Goal: Information Seeking & Learning: Learn about a topic

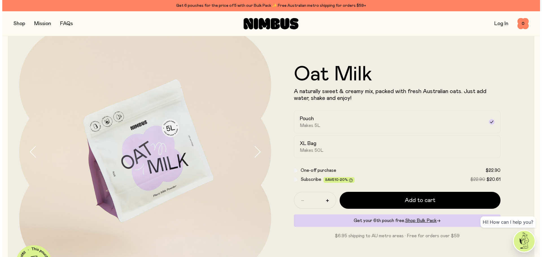
scroll to position [56, 0]
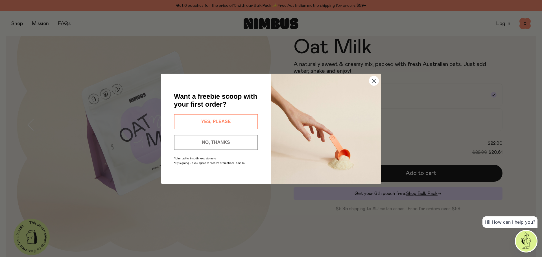
click at [376, 82] on circle "Close dialog" at bounding box center [373, 80] width 9 height 9
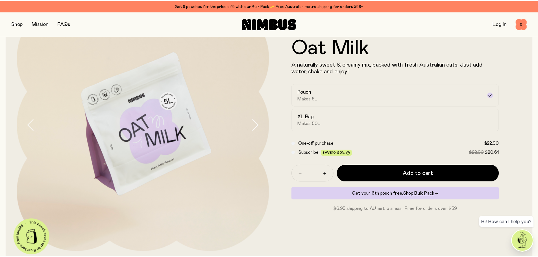
scroll to position [55, 0]
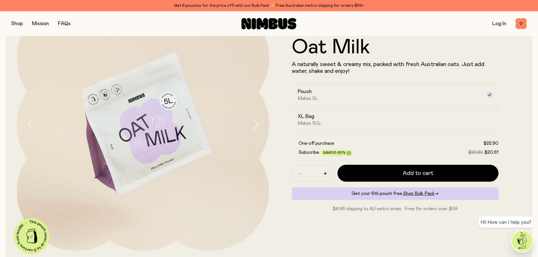
click at [21, 22] on button "button" at bounding box center [17, 24] width 12 height 8
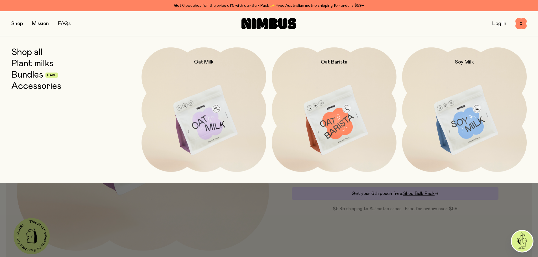
click at [41, 77] on link "Bundles" at bounding box center [27, 75] width 32 height 10
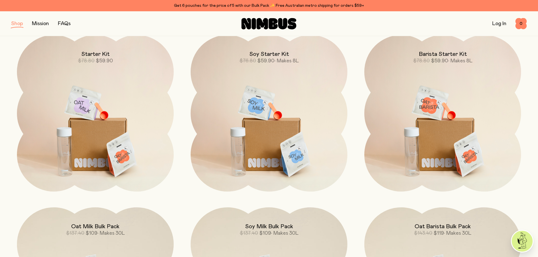
scroll to position [56, 0]
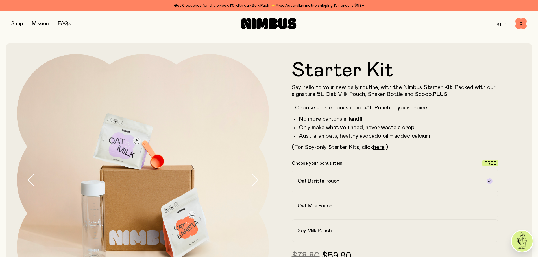
click at [61, 22] on link "FAQs" at bounding box center [64, 23] width 13 height 5
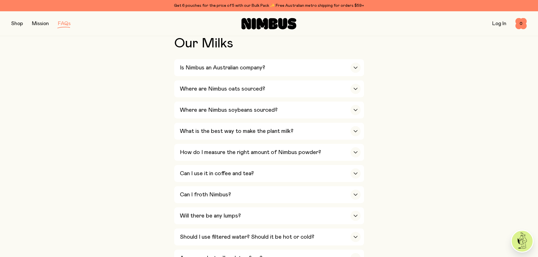
scroll to position [169, 0]
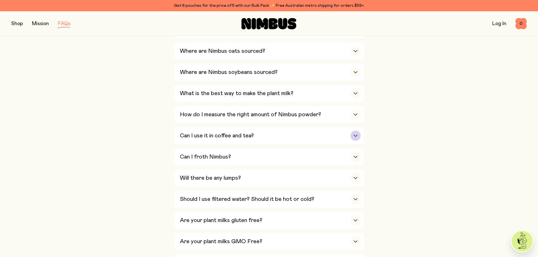
click at [202, 132] on h3 "Can I use it in coffee and tea?" at bounding box center [217, 135] width 74 height 7
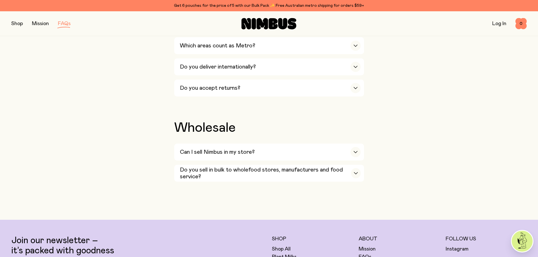
scroll to position [1101, 0]
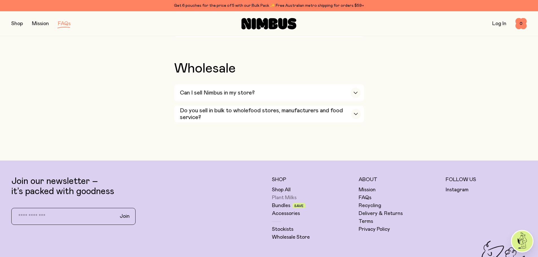
click at [277, 194] on link "Plant Milks" at bounding box center [284, 197] width 25 height 7
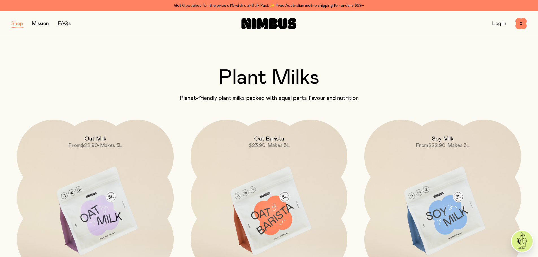
click at [263, 140] on h2 "Oat Barista" at bounding box center [269, 138] width 30 height 7
